Goal: Navigation & Orientation: Find specific page/section

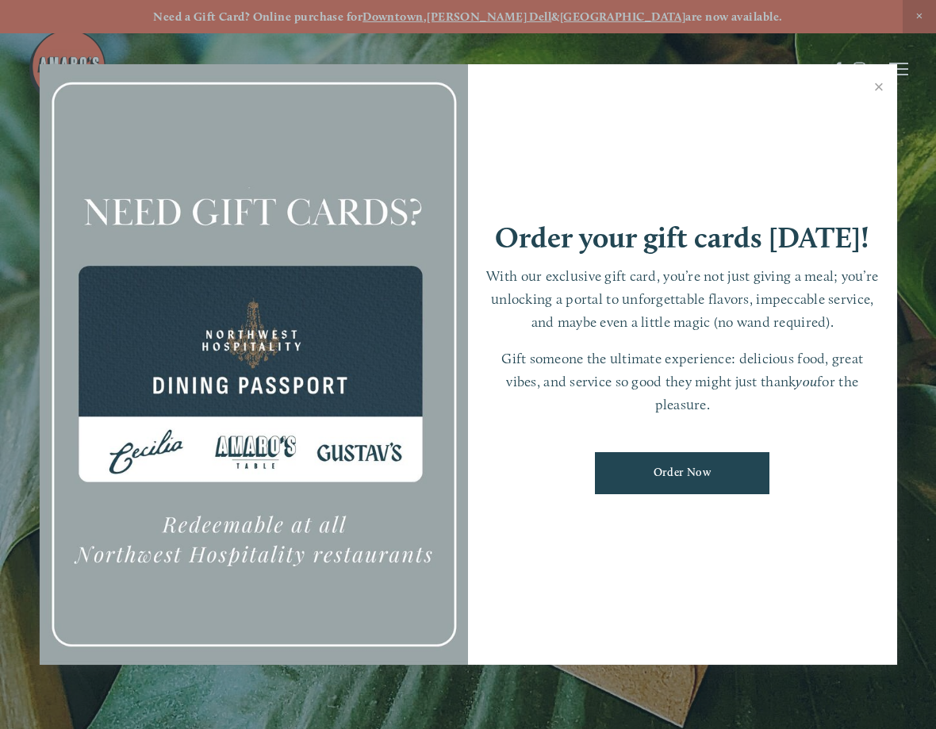
click at [886, 87] on link "Close" at bounding box center [879, 89] width 31 height 44
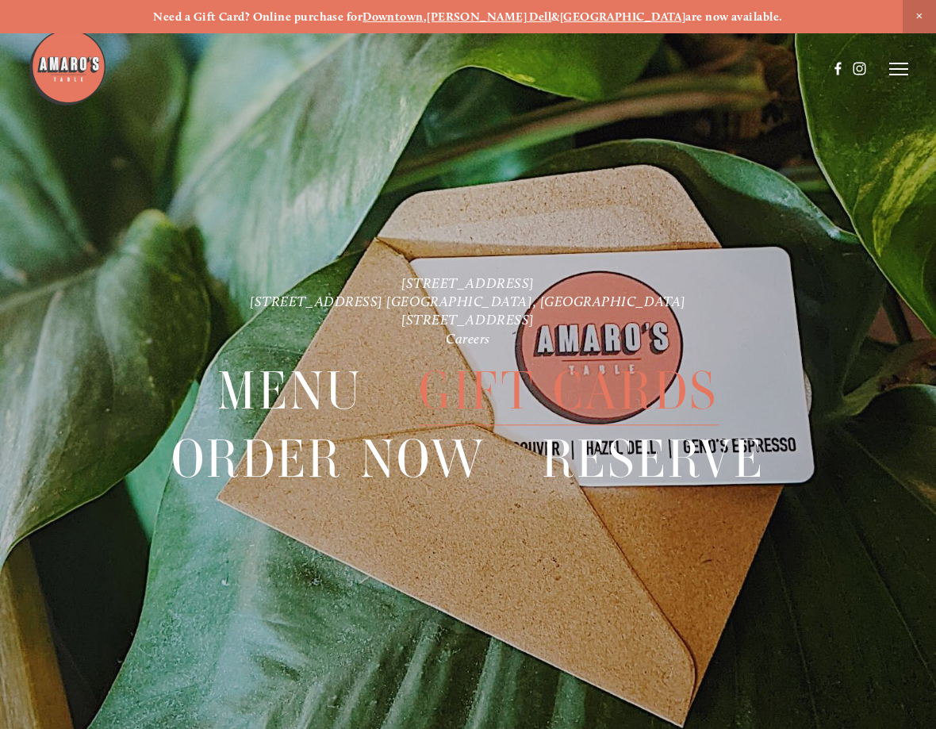
click at [899, 71] on icon at bounding box center [898, 69] width 19 height 14
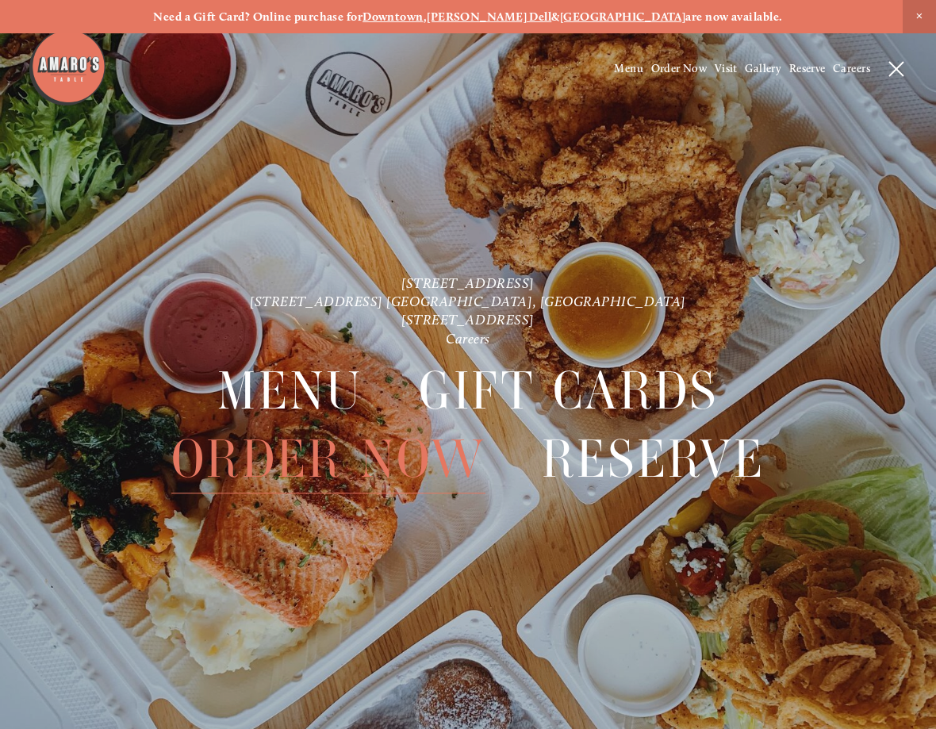
click at [300, 390] on span "Menu" at bounding box center [289, 391] width 145 height 68
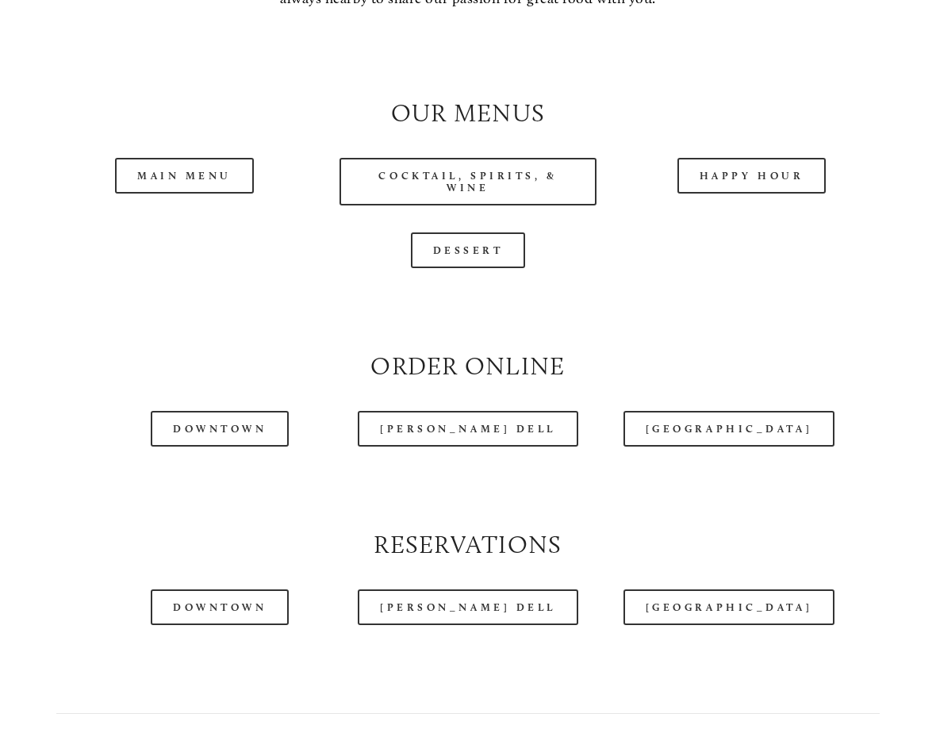
scroll to position [1388, 0]
